Goal: Information Seeking & Learning: Learn about a topic

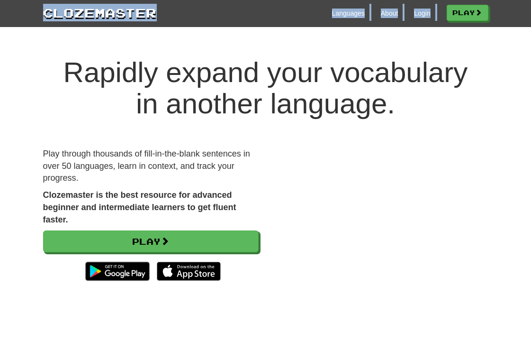
drag, startPoint x: 539, startPoint y: 46, endPoint x: 538, endPoint y: 33, distance: 13.8
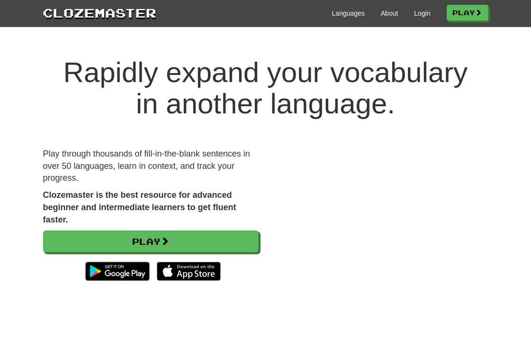
drag, startPoint x: 222, startPoint y: 101, endPoint x: 279, endPoint y: 102, distance: 56.4
click at [223, 102] on h1 "Rapidly expand your vocabulary in another language." at bounding box center [265, 88] width 531 height 63
click at [465, 14] on link "Play" at bounding box center [468, 13] width 42 height 16
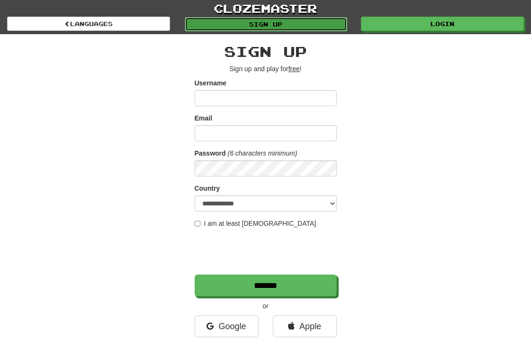
click at [288, 27] on link "Sign up" at bounding box center [266, 24] width 163 height 14
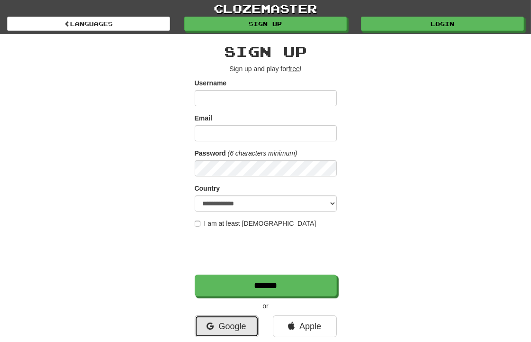
click at [243, 321] on link "Google" at bounding box center [227, 326] width 64 height 22
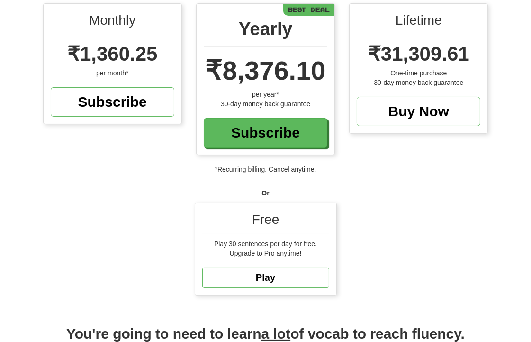
scroll to position [102, 0]
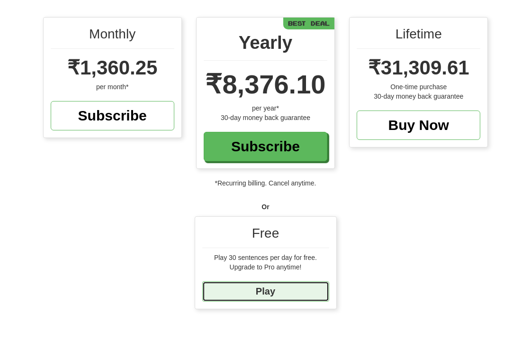
click at [282, 282] on link "Play" at bounding box center [265, 291] width 127 height 20
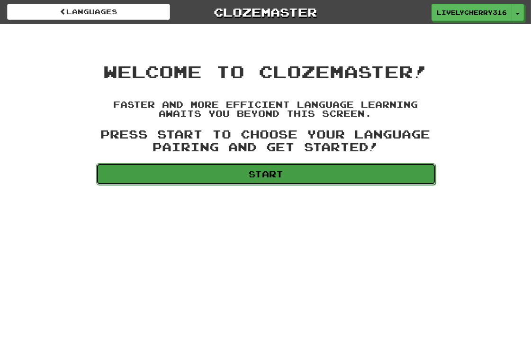
click at [257, 181] on link "Start" at bounding box center [266, 174] width 340 height 22
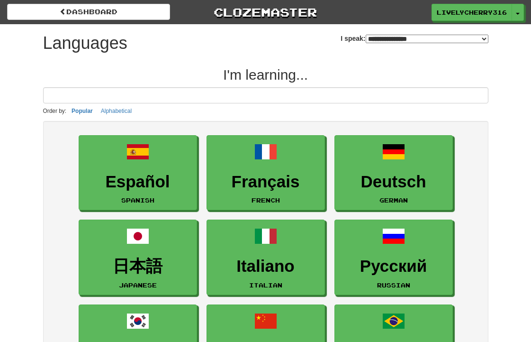
select select "*******"
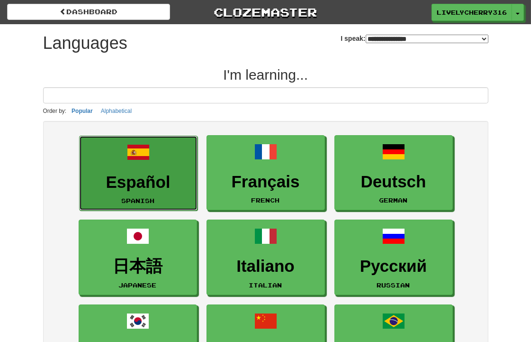
click at [159, 163] on link "Español Spanish" at bounding box center [138, 173] width 118 height 75
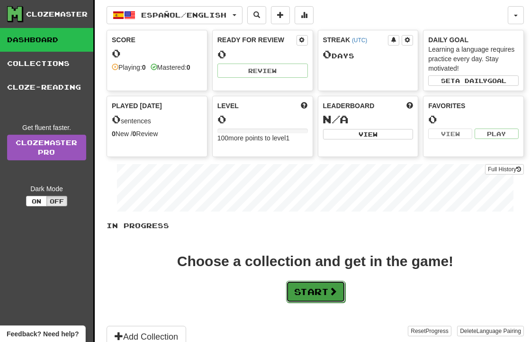
click at [344, 296] on button "Start" at bounding box center [315, 292] width 59 height 22
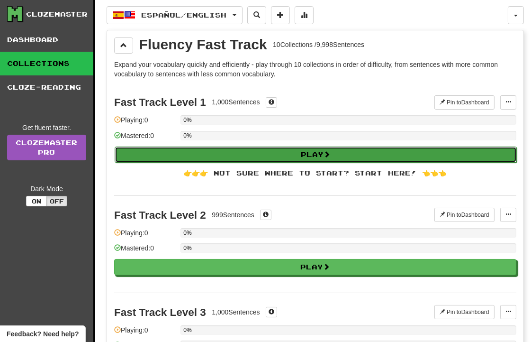
click at [316, 156] on button "Play" at bounding box center [316, 154] width 402 height 16
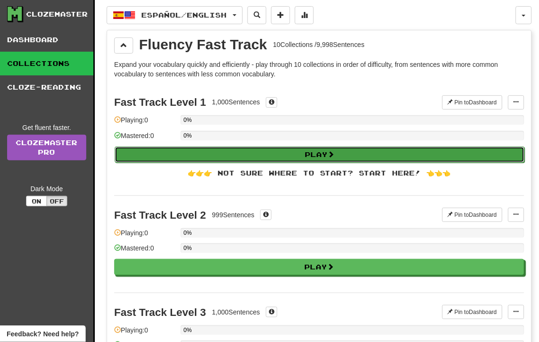
select select "**"
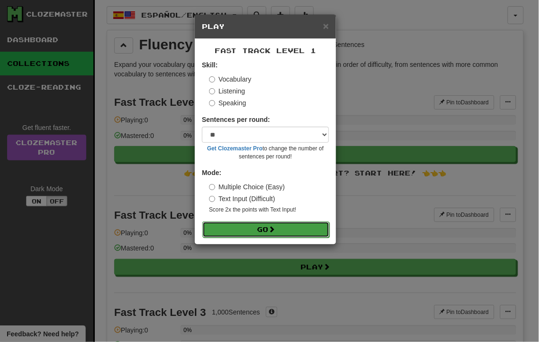
click at [293, 229] on button "Go" at bounding box center [265, 229] width 127 height 16
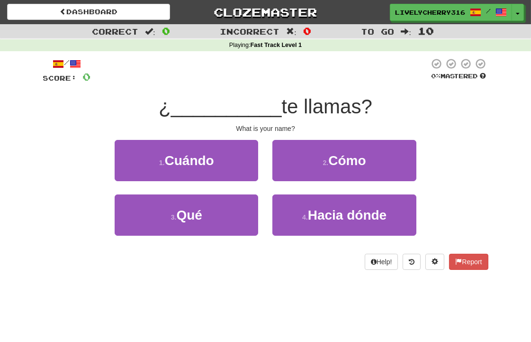
click at [243, 112] on span "__________" at bounding box center [226, 106] width 111 height 22
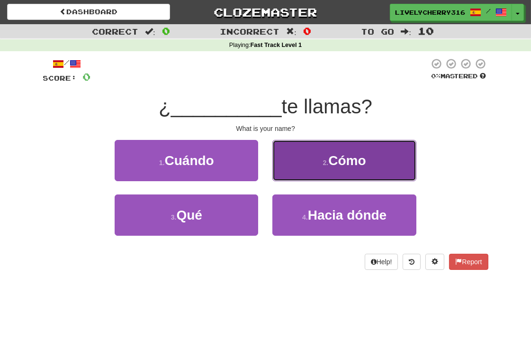
click at [300, 150] on button "2 . Cómo" at bounding box center [345, 160] width 144 height 41
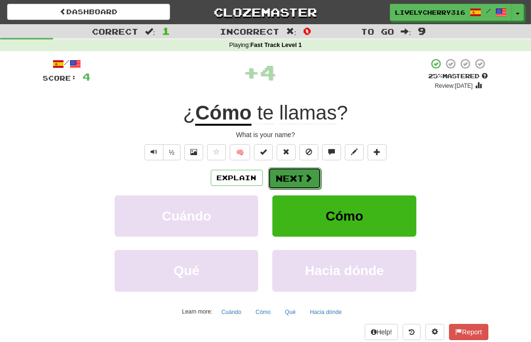
click at [275, 180] on button "Next" at bounding box center [294, 178] width 53 height 22
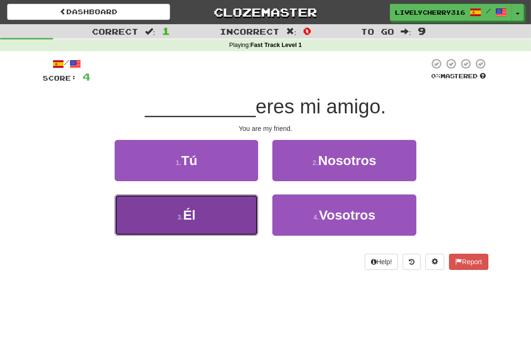
click at [227, 212] on button "3 . Él" at bounding box center [187, 214] width 144 height 41
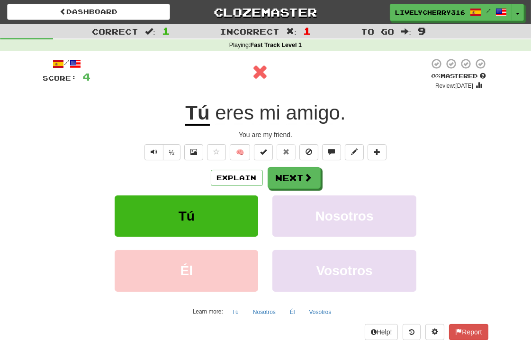
click at [294, 115] on span "amigo" at bounding box center [313, 112] width 54 height 23
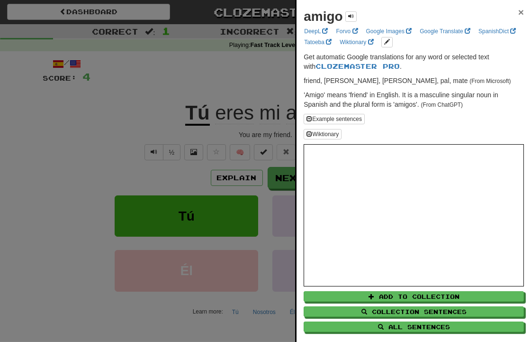
click at [519, 14] on span "×" at bounding box center [522, 12] width 6 height 11
